Goal: Information Seeking & Learning: Learn about a topic

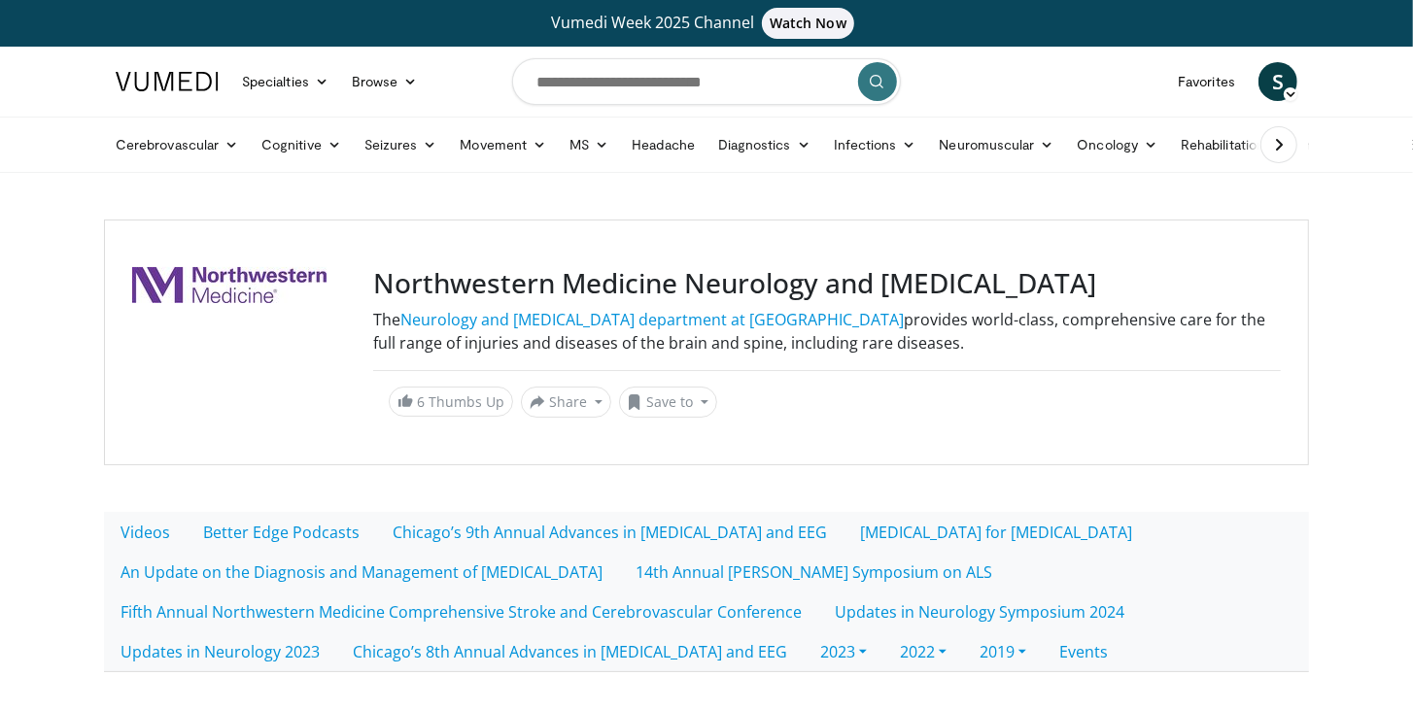
drag, startPoint x: 565, startPoint y: 57, endPoint x: 564, endPoint y: 67, distance: 9.8
click at [565, 60] on form at bounding box center [706, 82] width 389 height 70
click at [564, 75] on input "Search topics, interventions" at bounding box center [706, 81] width 389 height 47
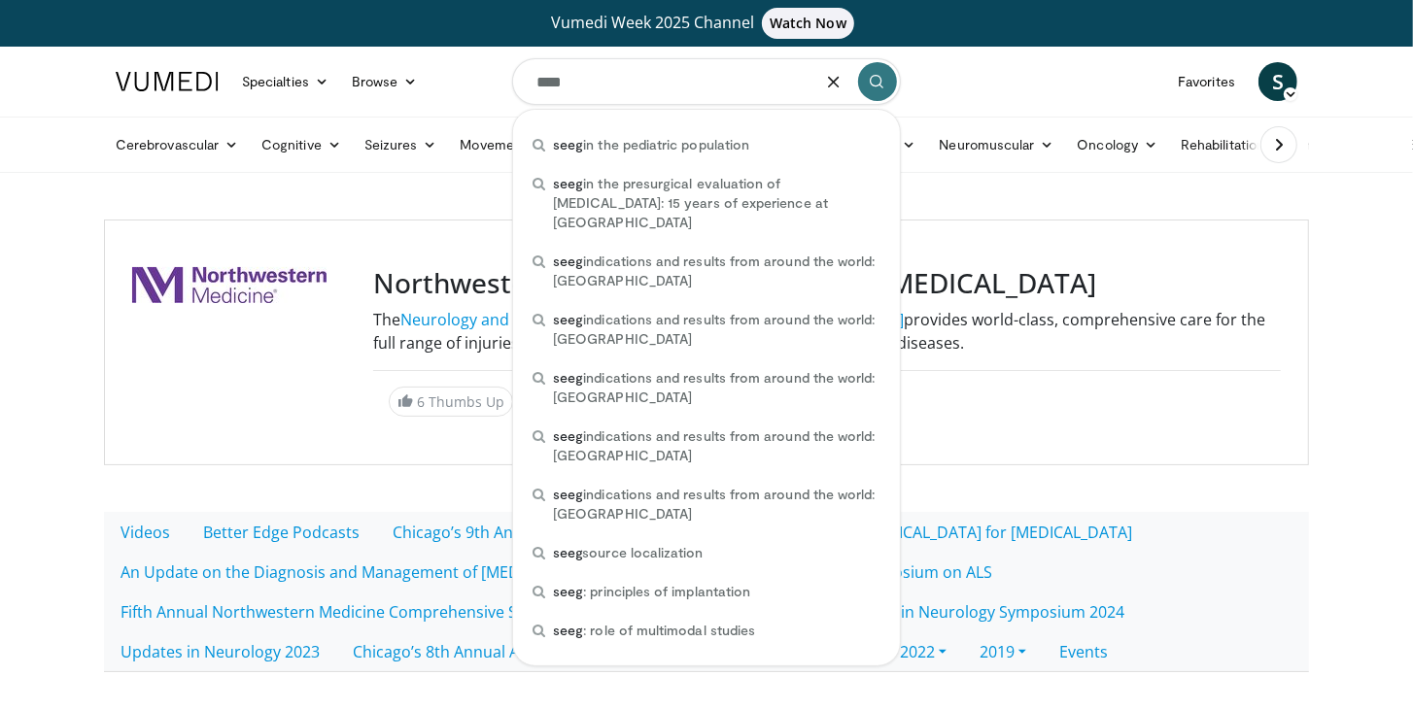
type input "****"
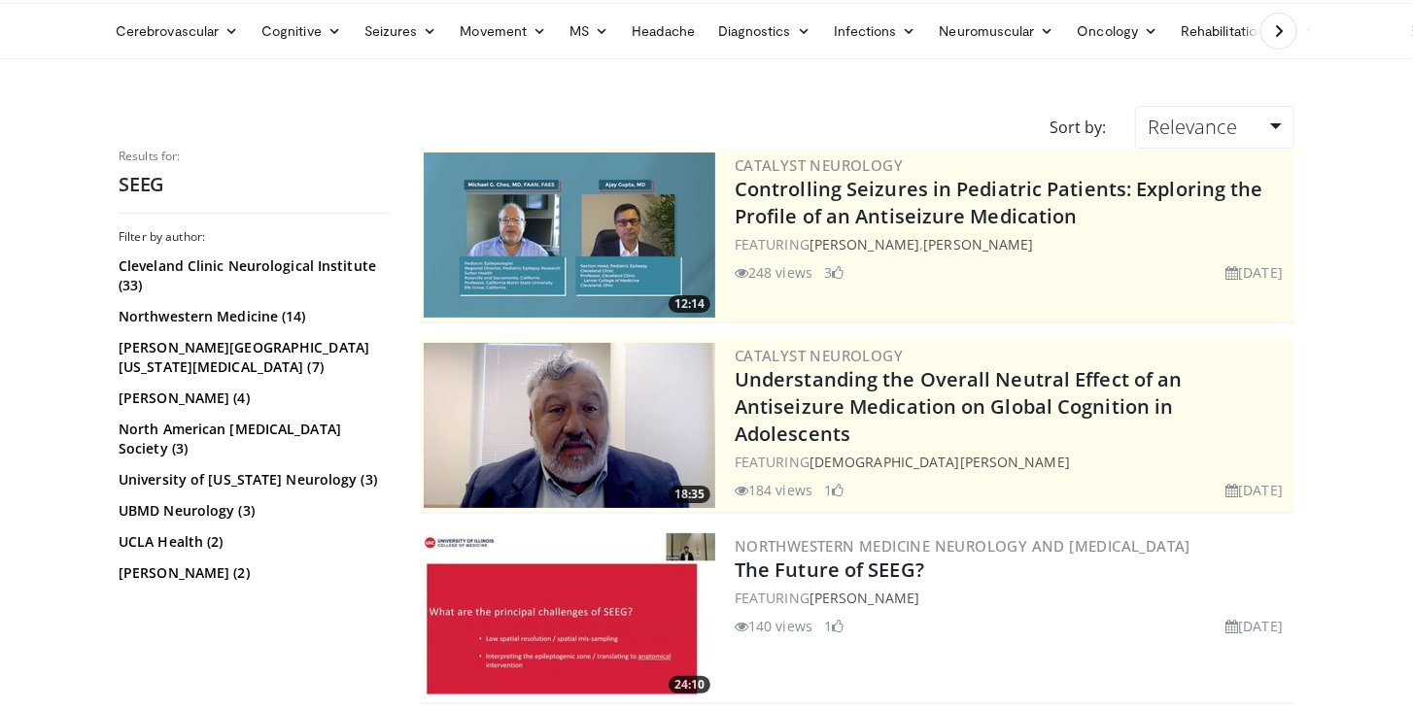
scroll to position [277, 0]
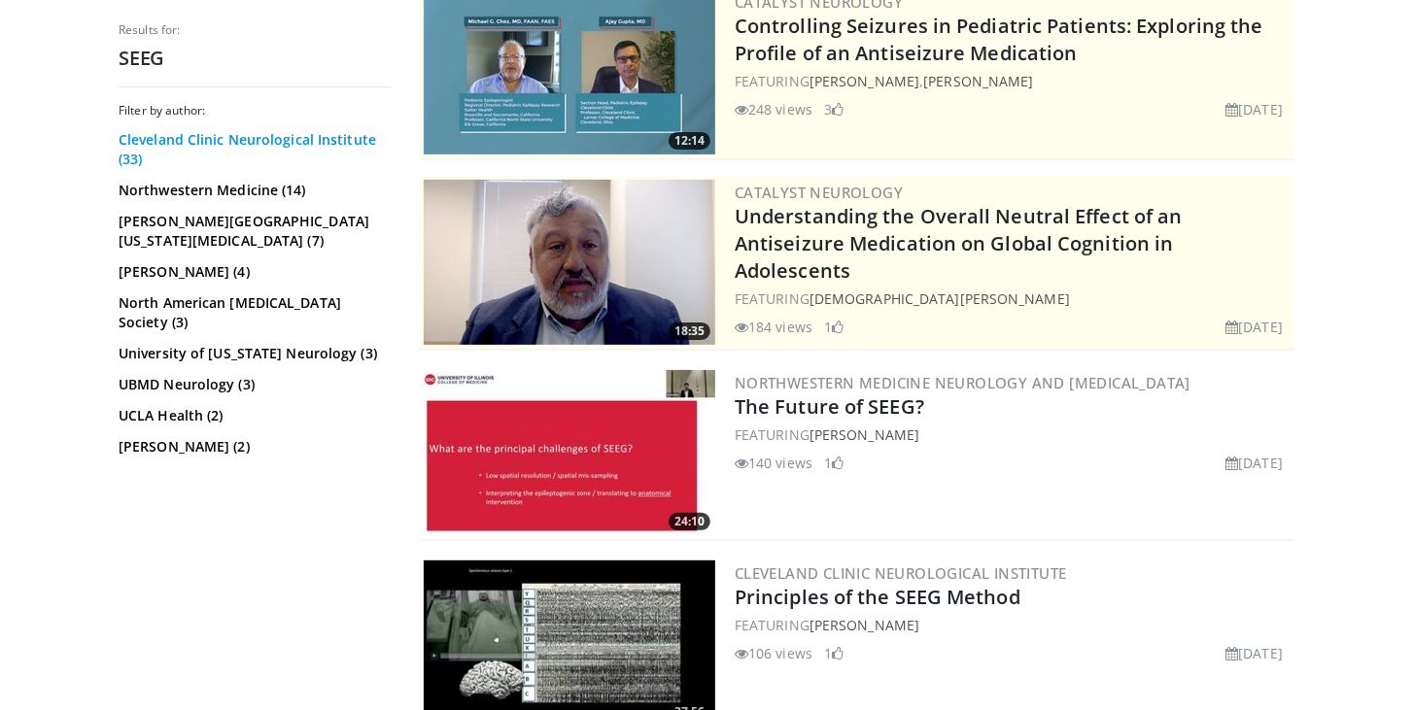
click at [258, 133] on link "Cleveland Clinic Neurological Institute (33)" at bounding box center [252, 149] width 267 height 39
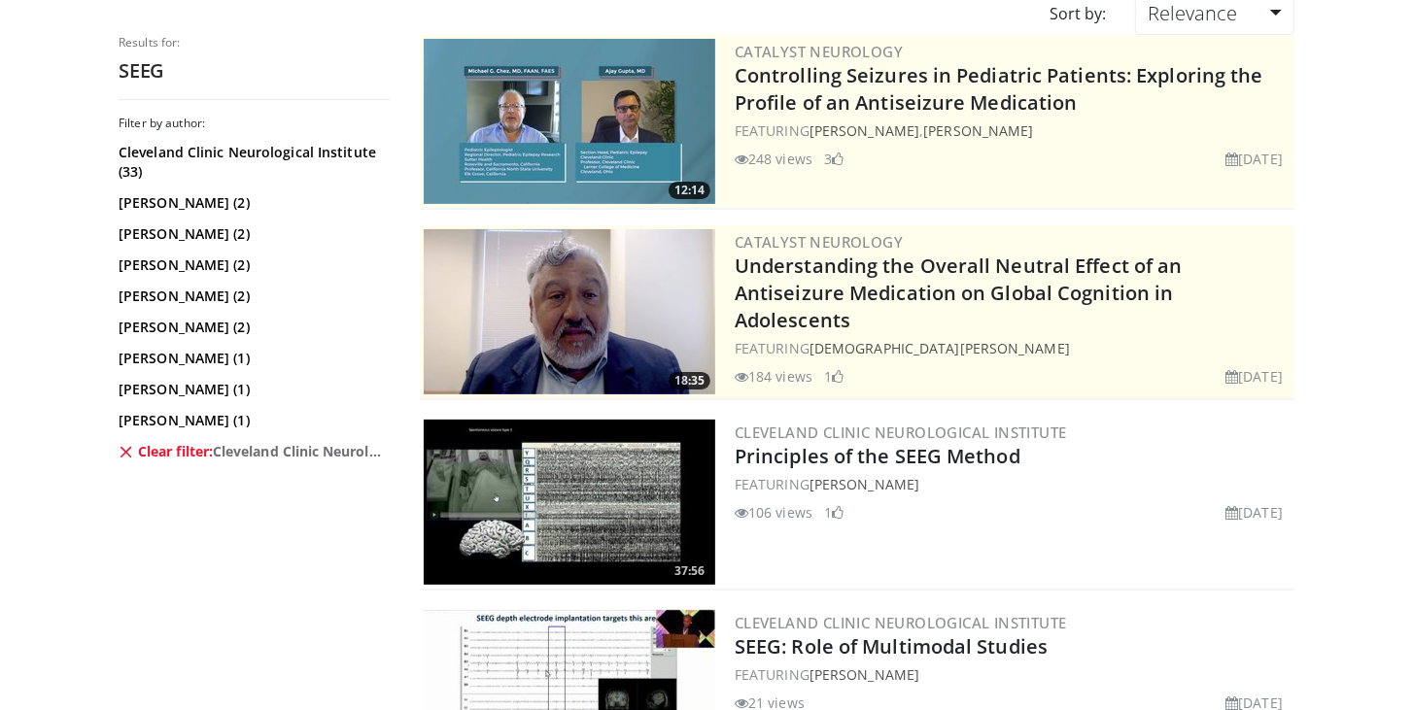
scroll to position [332, 0]
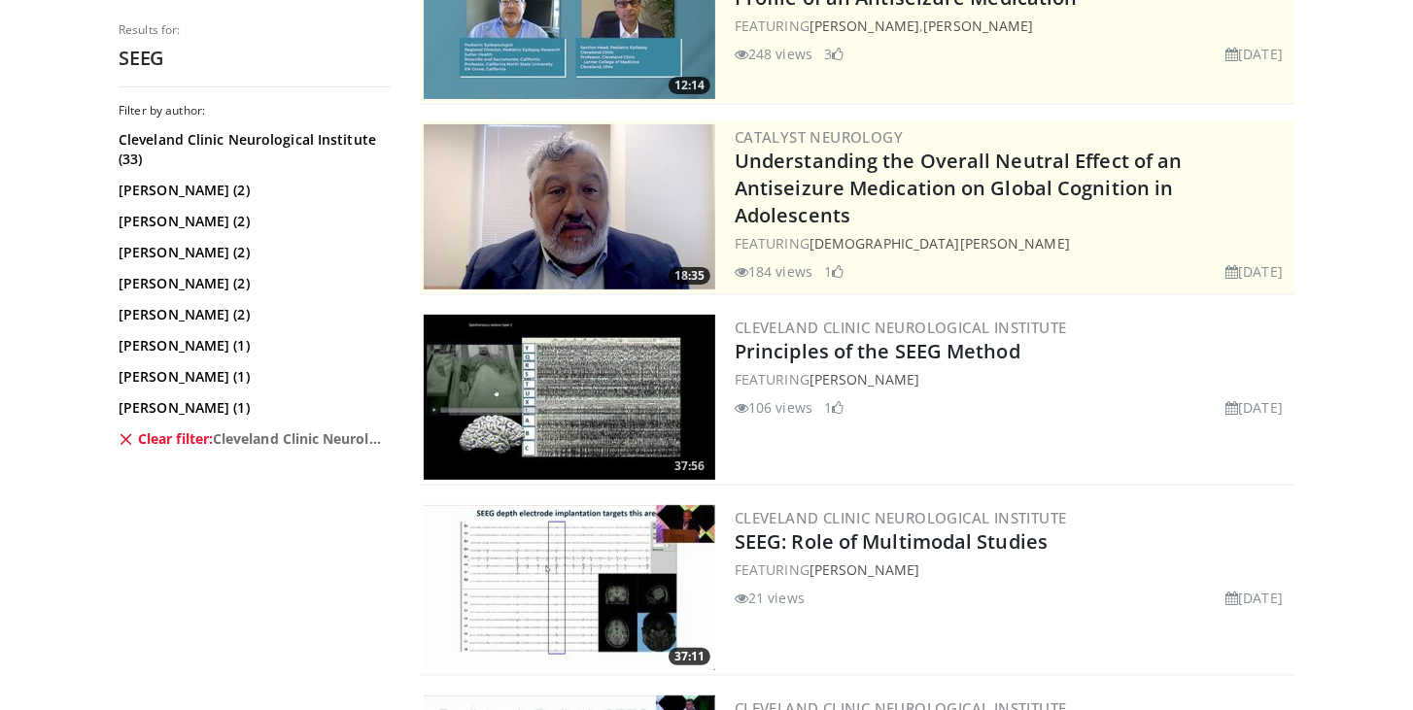
click at [997, 369] on div "FEATURING Patrick Chauvel" at bounding box center [1013, 379] width 556 height 20
click at [994, 355] on link "Principles of the SEEG Method" at bounding box center [878, 351] width 286 height 26
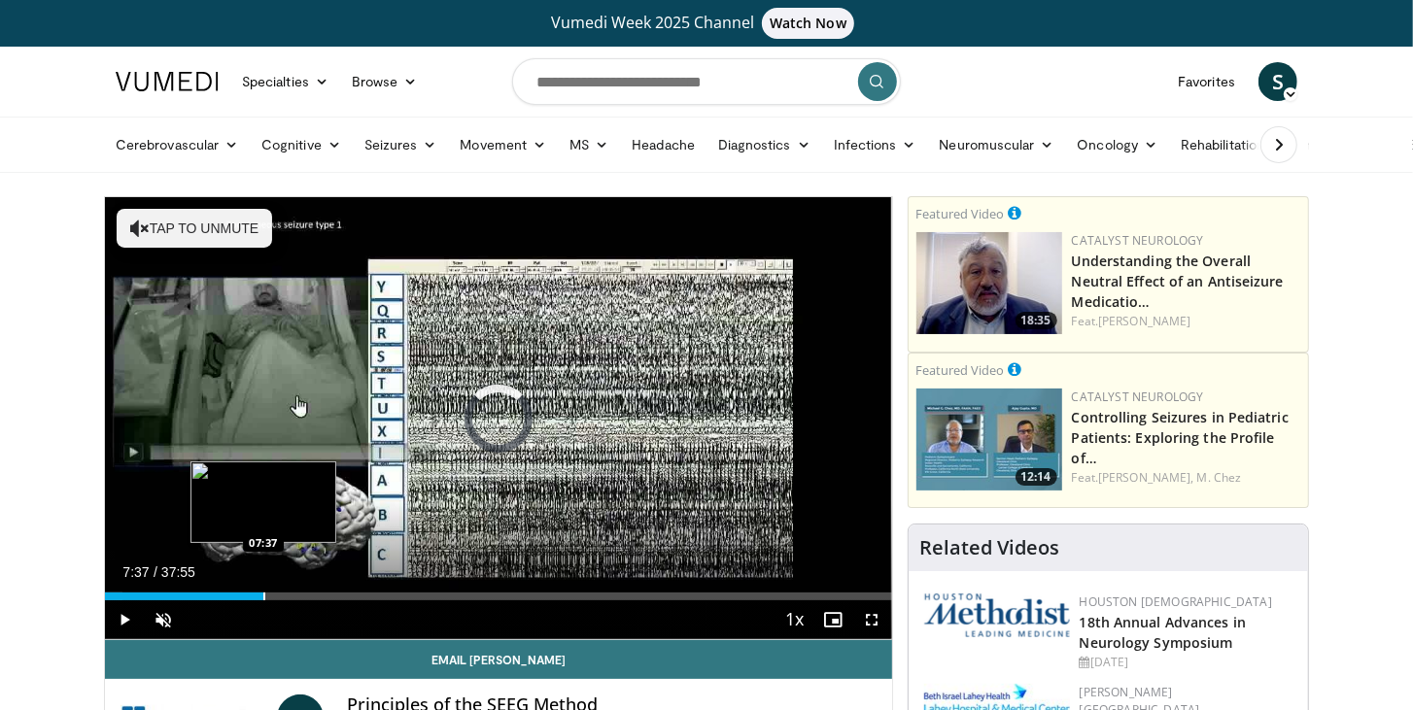
click at [263, 594] on div "Progress Bar" at bounding box center [264, 597] width 2 height 8
click at [277, 591] on div "Loaded : 21.53% 08:19 08:16" at bounding box center [498, 591] width 787 height 18
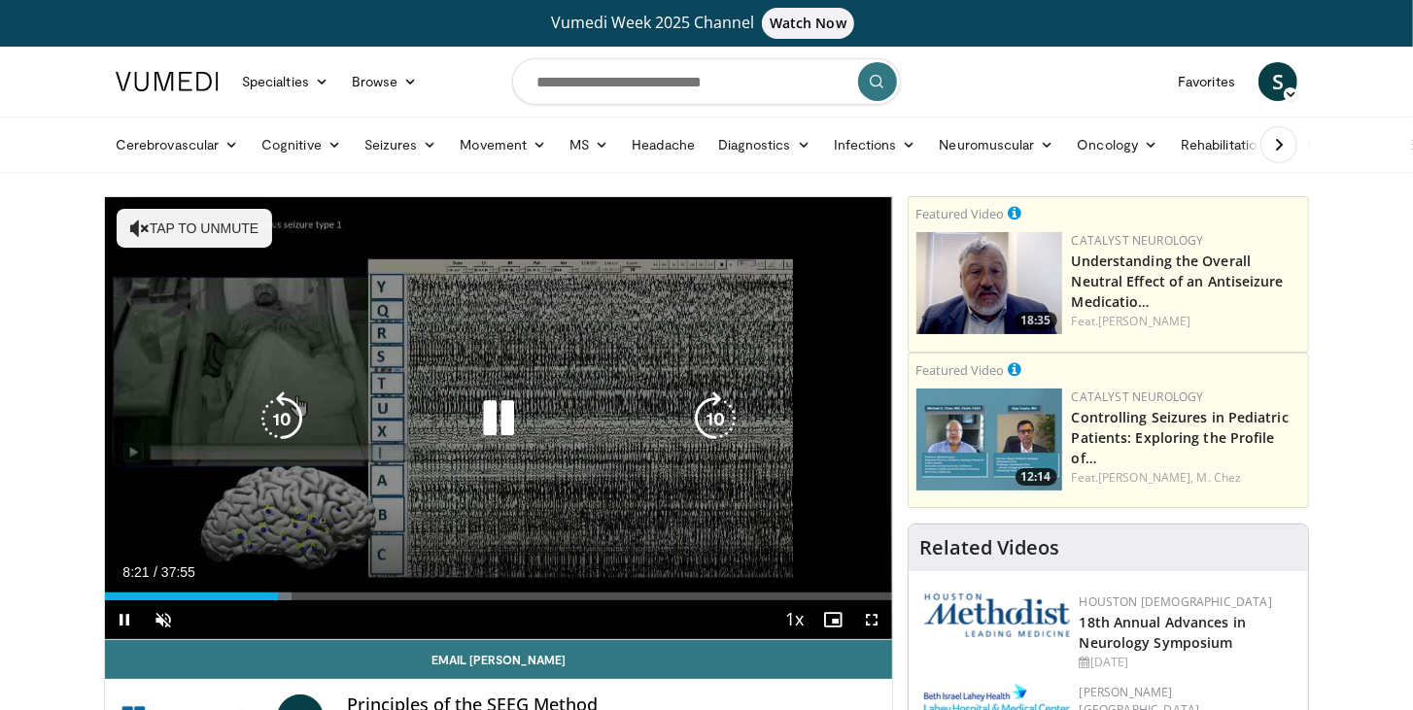
click at [504, 423] on icon "Video Player" at bounding box center [498, 419] width 54 height 54
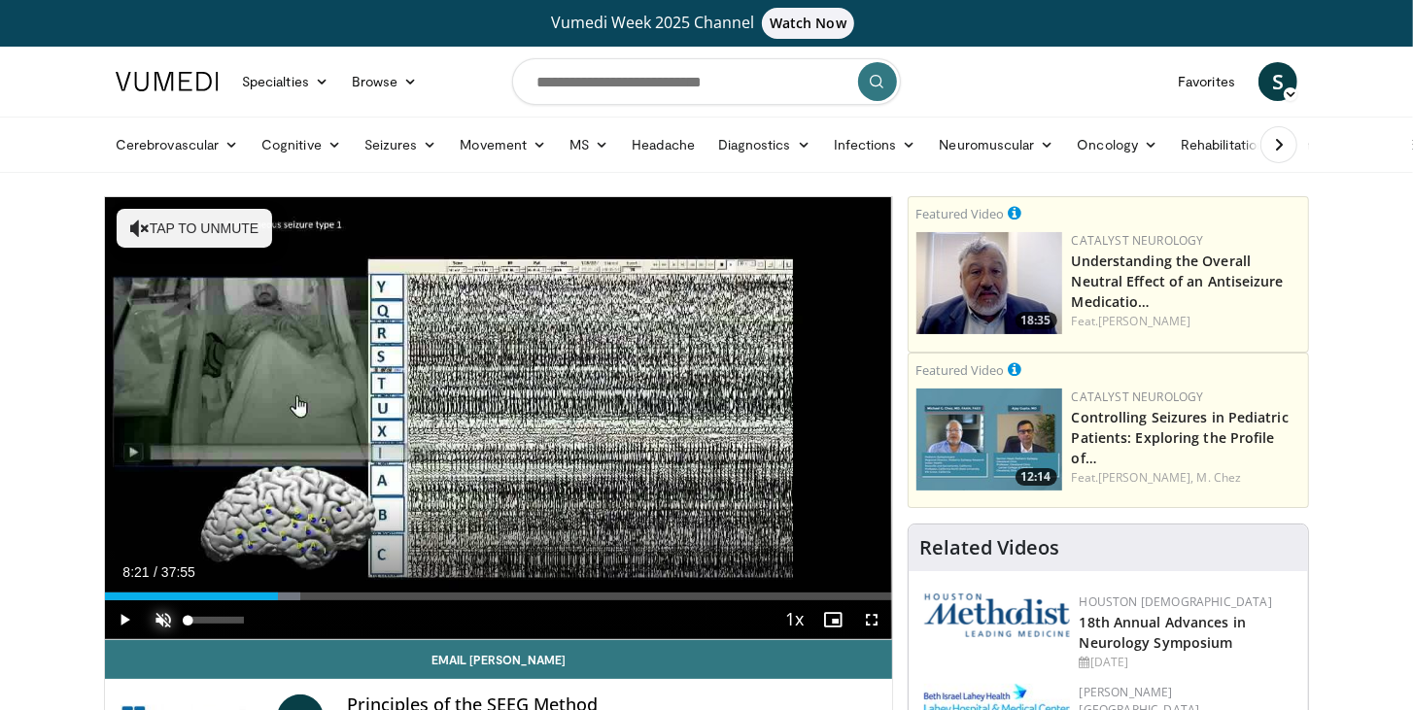
click at [165, 629] on span "Video Player" at bounding box center [163, 619] width 39 height 39
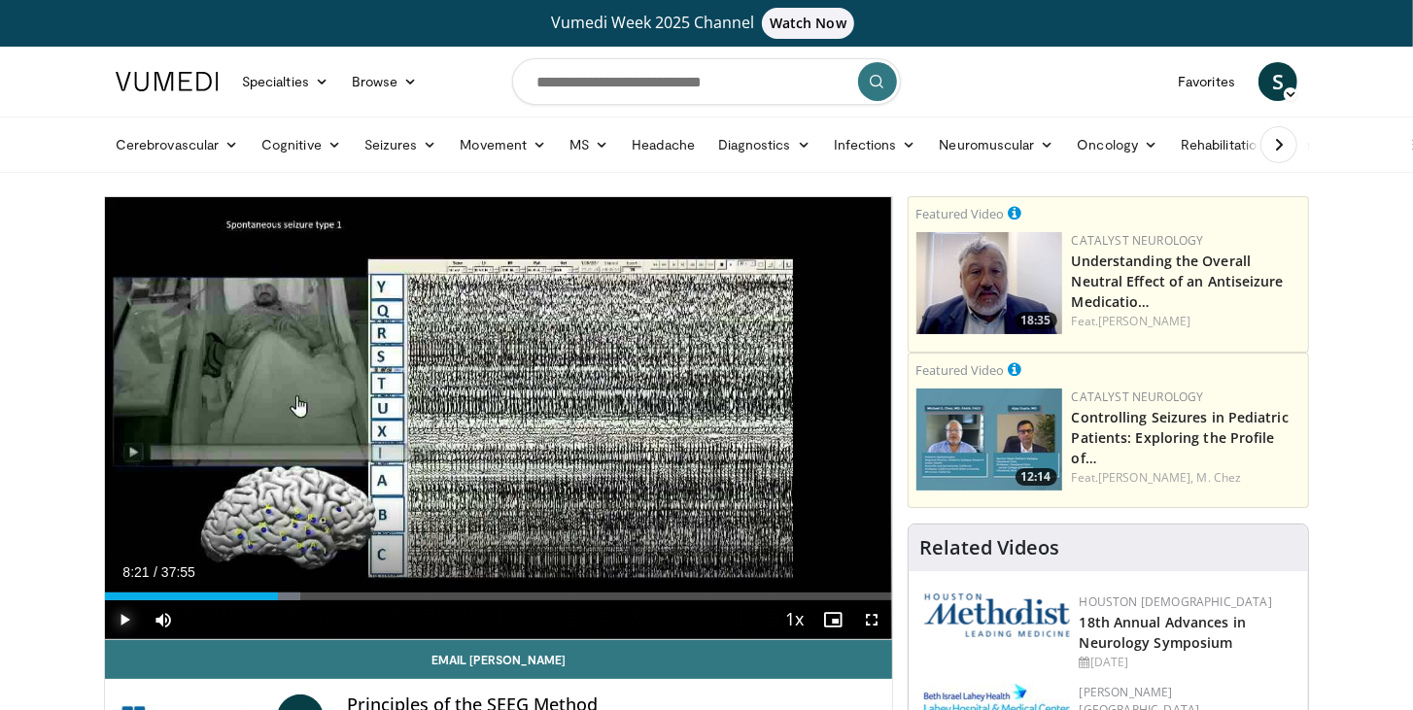
click at [130, 618] on span "Video Player" at bounding box center [124, 619] width 39 height 39
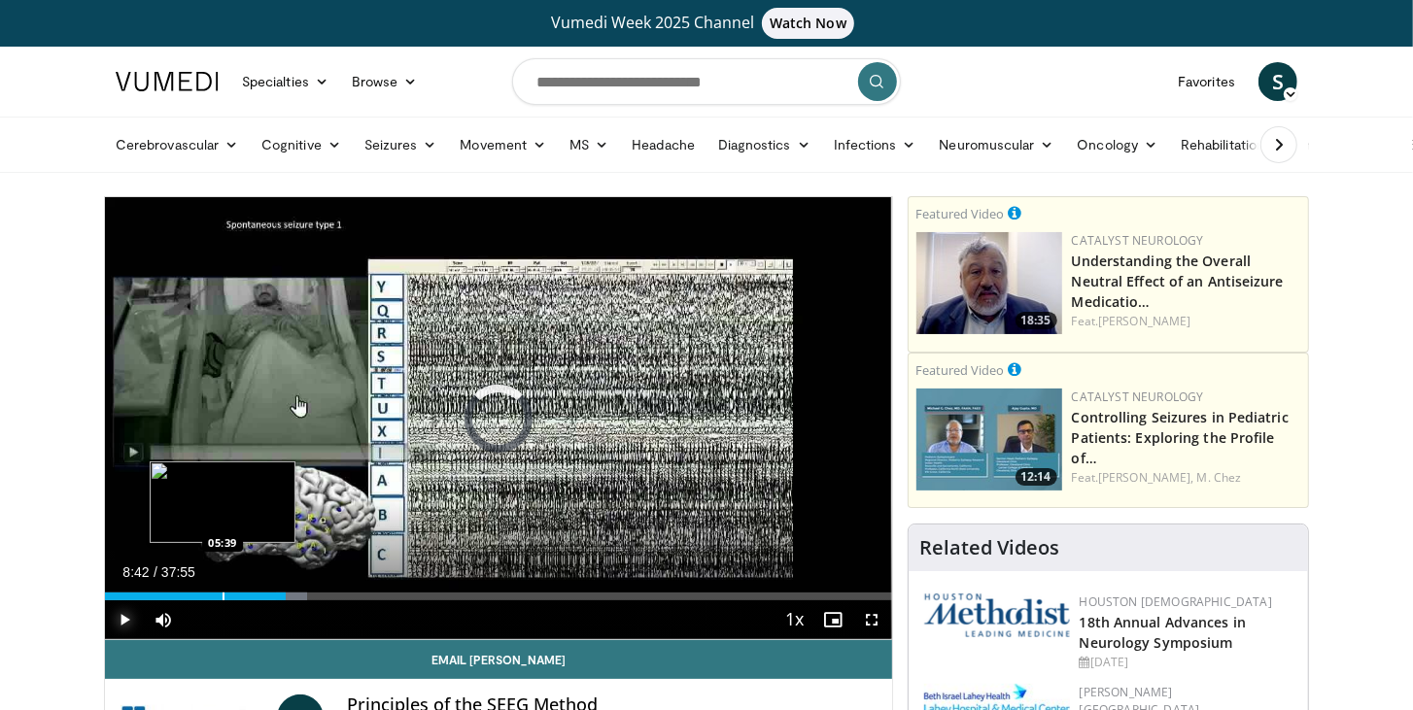
click at [223, 593] on div "Progress Bar" at bounding box center [224, 597] width 2 height 8
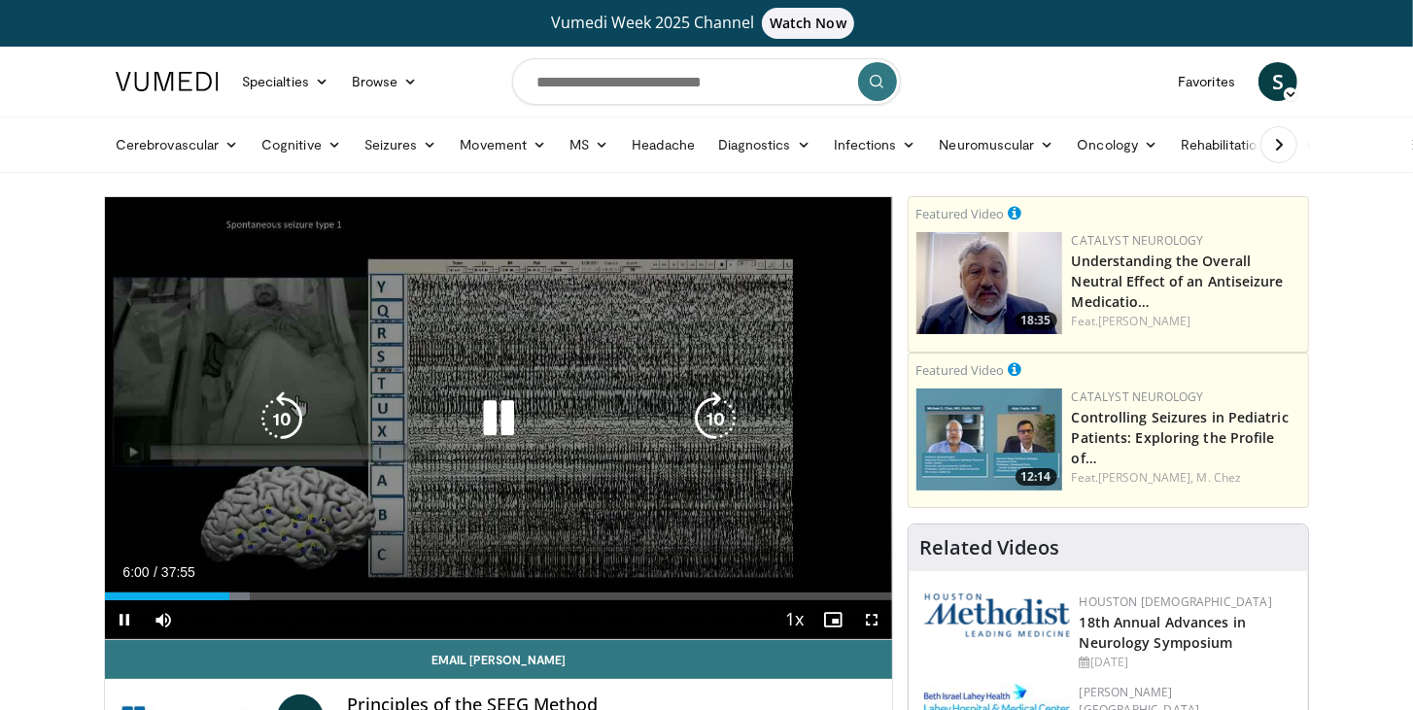
click at [513, 408] on icon "Video Player" at bounding box center [498, 419] width 54 height 54
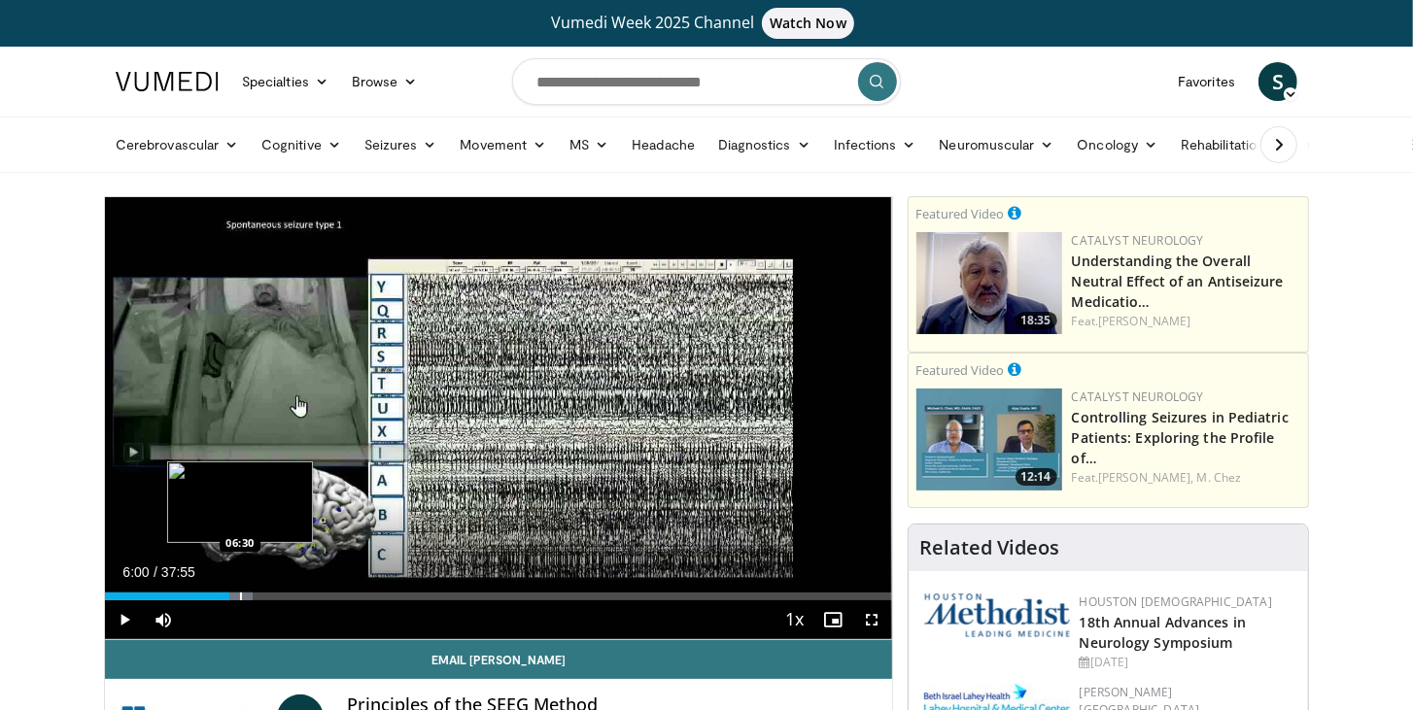
click at [240, 597] on div "Progress Bar" at bounding box center [241, 597] width 2 height 8
click at [247, 596] on div "Progress Bar" at bounding box center [248, 597] width 2 height 8
click at [256, 596] on div "Progress Bar" at bounding box center [257, 597] width 2 height 8
click at [275, 597] on div "Progress Bar" at bounding box center [276, 597] width 2 height 8
